Goal: Task Accomplishment & Management: Use online tool/utility

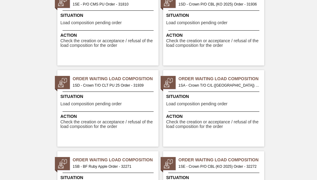
scroll to position [1043, 0]
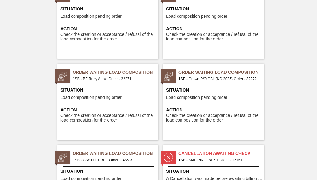
click at [204, 80] on span "1SE - Crown P/O CBL (KO 2025) Order - 32272" at bounding box center [219, 79] width 81 height 7
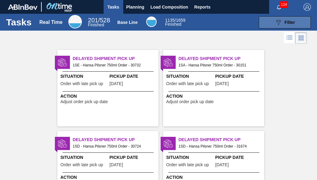
click at [289, 21] on span "Filter" at bounding box center [290, 22] width 10 height 5
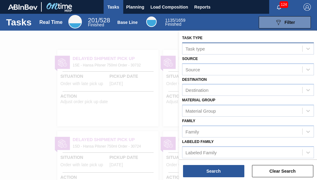
click at [193, 49] on div "Task type" at bounding box center [195, 48] width 19 height 5
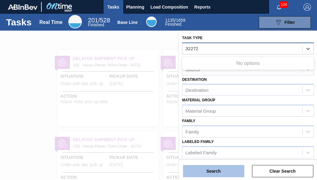
type type "32272"
click at [217, 174] on button "Search" at bounding box center [213, 171] width 61 height 12
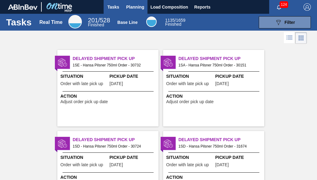
click at [129, 7] on span "Planning" at bounding box center [135, 6] width 18 height 7
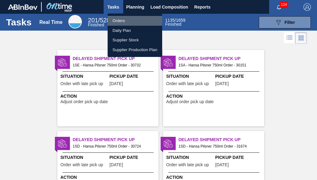
click at [128, 23] on li "Orders" at bounding box center [135, 21] width 55 height 10
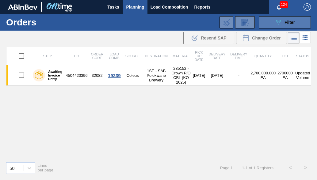
click at [273, 26] on button "089F7B8B-B2A5-4AFE-B5C0-19BA573D28AC Filter" at bounding box center [285, 22] width 52 height 12
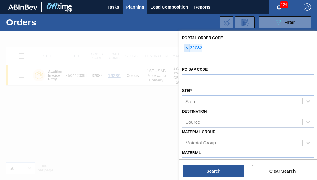
click at [187, 49] on span "×" at bounding box center [187, 47] width 6 height 7
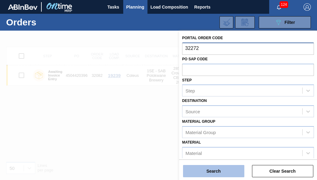
type input "32272"
click at [202, 176] on button "Search" at bounding box center [213, 171] width 61 height 12
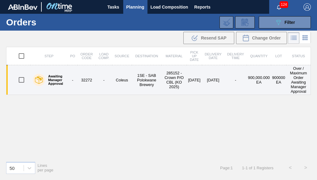
click at [88, 84] on td "32272" at bounding box center [87, 80] width 18 height 30
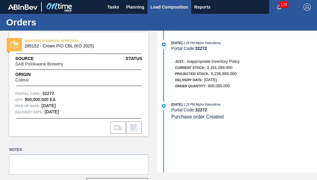
click at [166, 10] on span "Load Composition" at bounding box center [170, 6] width 38 height 7
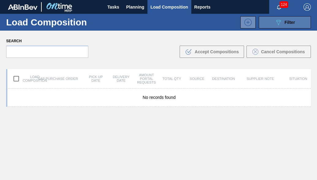
click at [270, 25] on button "089F7B8B-B2A5-4AFE-B5C0-19BA573D28AC Filter" at bounding box center [285, 22] width 52 height 12
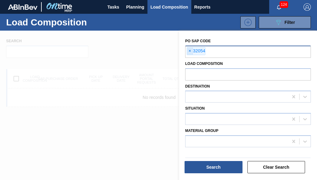
click at [191, 51] on span "×" at bounding box center [190, 51] width 6 height 7
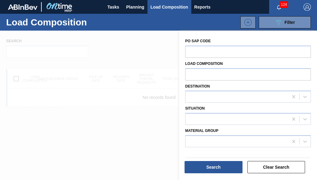
click at [191, 51] on input "text" at bounding box center [248, 52] width 126 height 12
type input "32272"
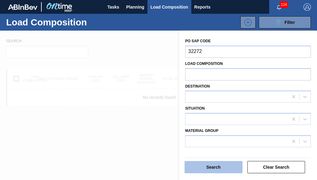
click at [226, 162] on button "Search" at bounding box center [214, 167] width 58 height 12
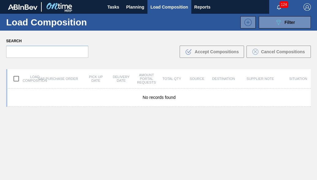
click at [36, 87] on div "Load composition SAP Purchase Order Pick up Date Delivery Date Amount Portal Re…" at bounding box center [158, 78] width 305 height 19
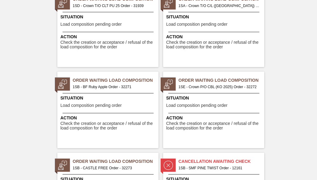
scroll to position [1135, 0]
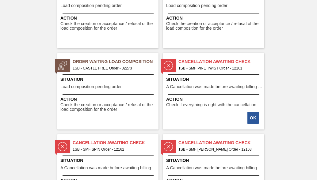
click at [93, 70] on span "1SB - CASTLE FREE Order - 32273" at bounding box center [113, 68] width 81 height 7
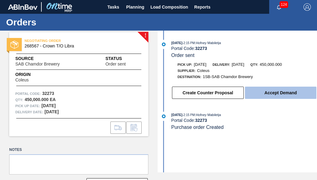
click at [273, 96] on button "Accept Demand" at bounding box center [280, 93] width 71 height 12
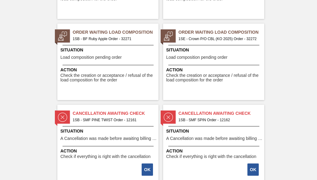
scroll to position [1074, 0]
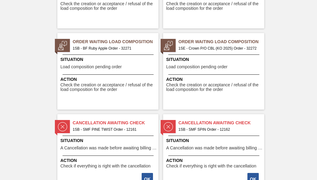
click at [93, 62] on span "Situation" at bounding box center [108, 59] width 97 height 6
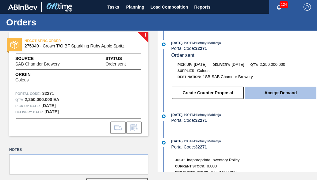
click at [277, 98] on button "Accept Demand" at bounding box center [280, 93] width 71 height 12
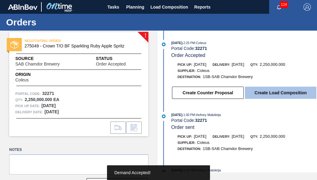
click at [278, 95] on button "Create Load Composition" at bounding box center [280, 93] width 71 height 12
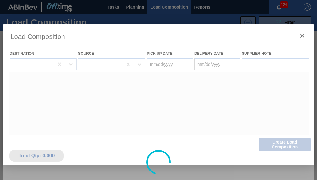
type Date "[DATE]"
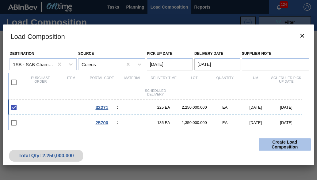
click at [288, 144] on button "Create Load Composition" at bounding box center [285, 145] width 52 height 12
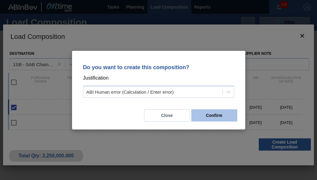
click at [222, 114] on button "Confirm" at bounding box center [214, 116] width 46 height 12
